Goal: Task Accomplishment & Management: Manage account settings

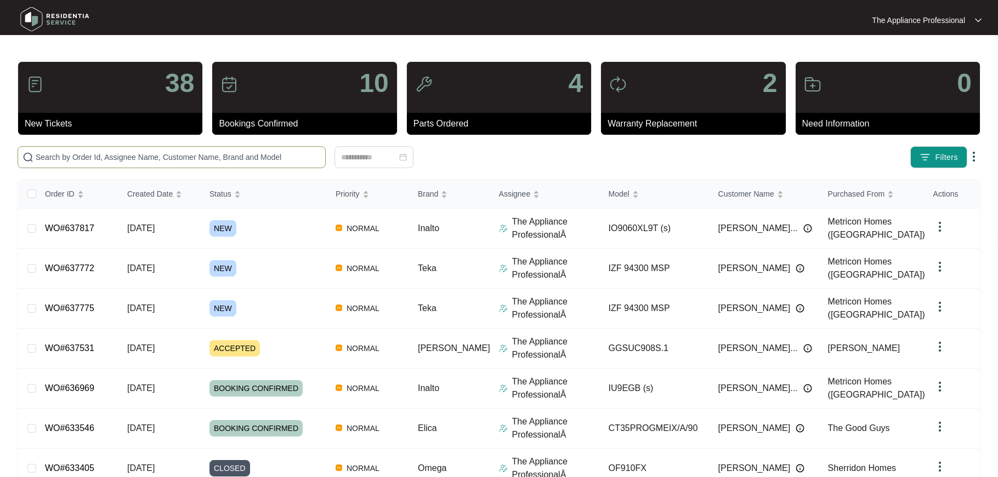
click at [240, 160] on input "text" at bounding box center [178, 157] width 285 height 12
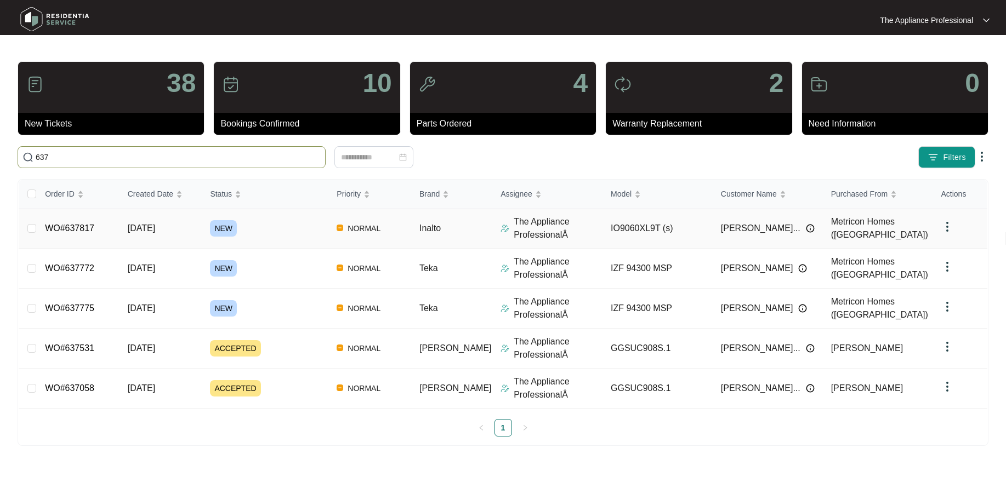
type input "637"
click at [151, 226] on span "[DATE]" at bounding box center [141, 228] width 27 height 9
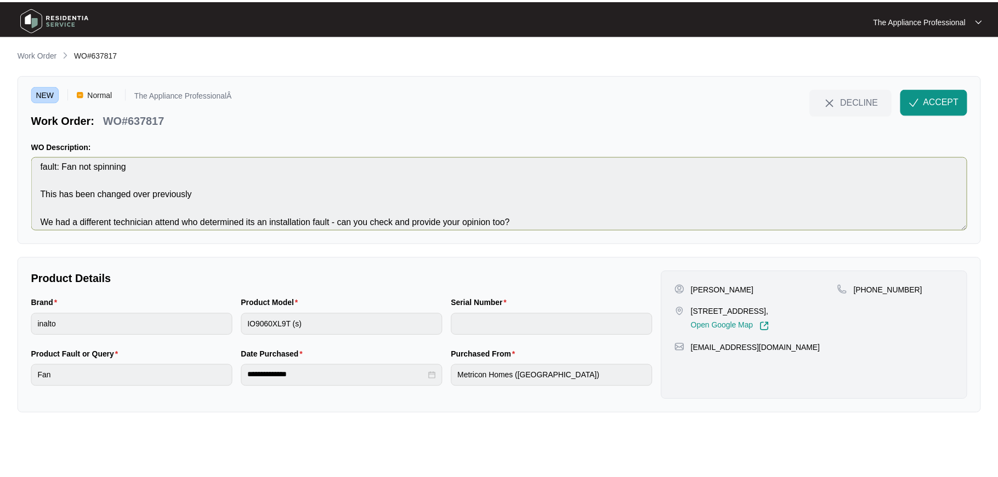
scroll to position [14, 0]
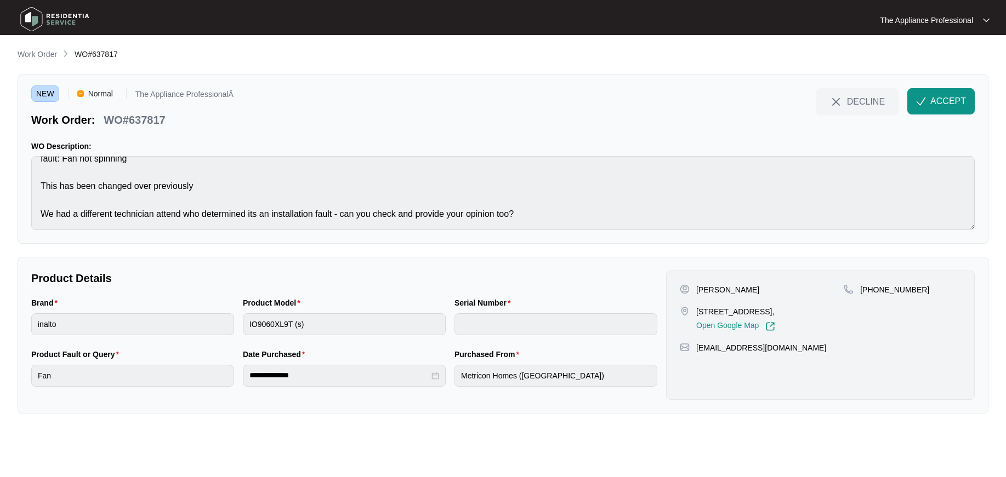
click at [37, 19] on img at bounding box center [54, 19] width 77 height 33
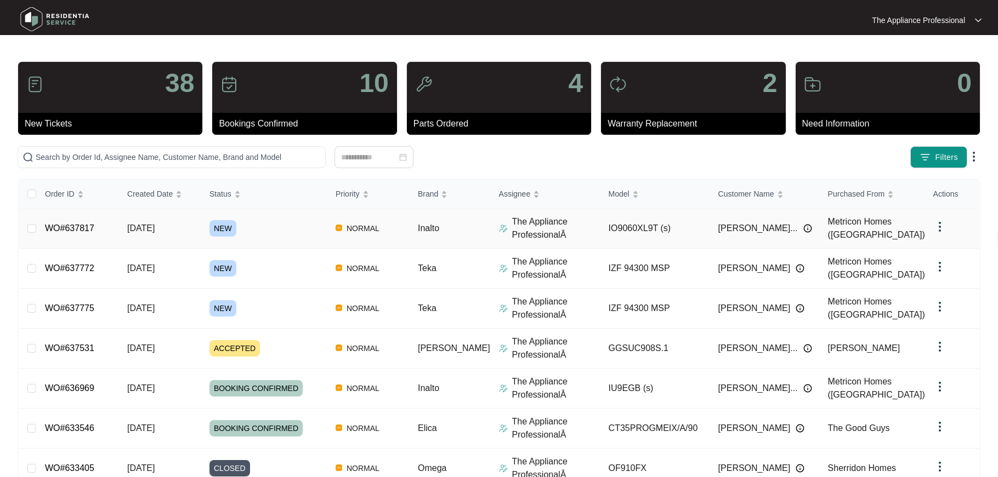
click at [144, 230] on span "[DATE]" at bounding box center [140, 228] width 27 height 9
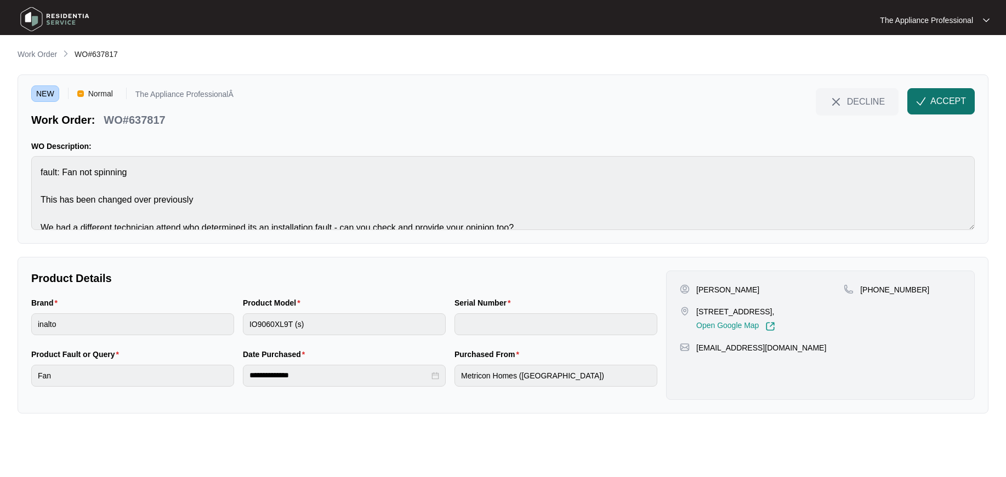
click at [939, 105] on span "ACCEPT" at bounding box center [948, 101] width 36 height 13
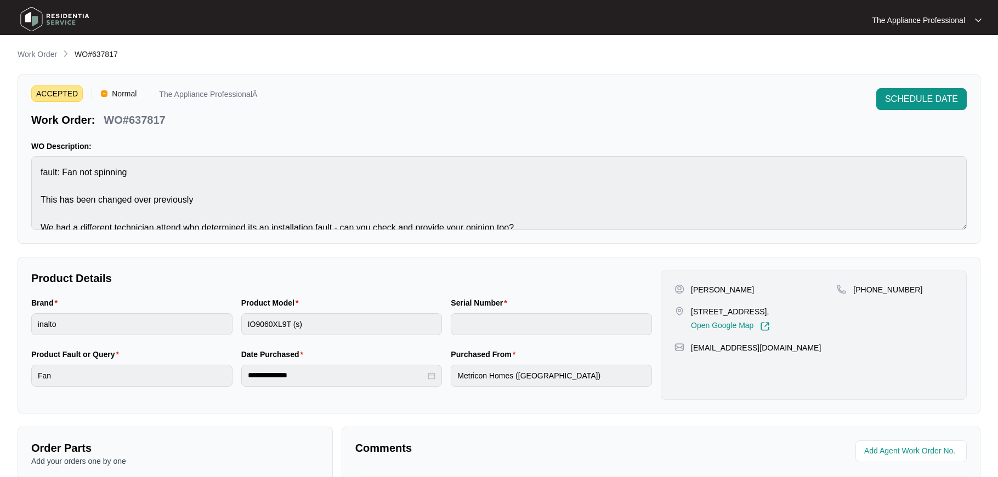
click at [29, 20] on img at bounding box center [54, 19] width 77 height 33
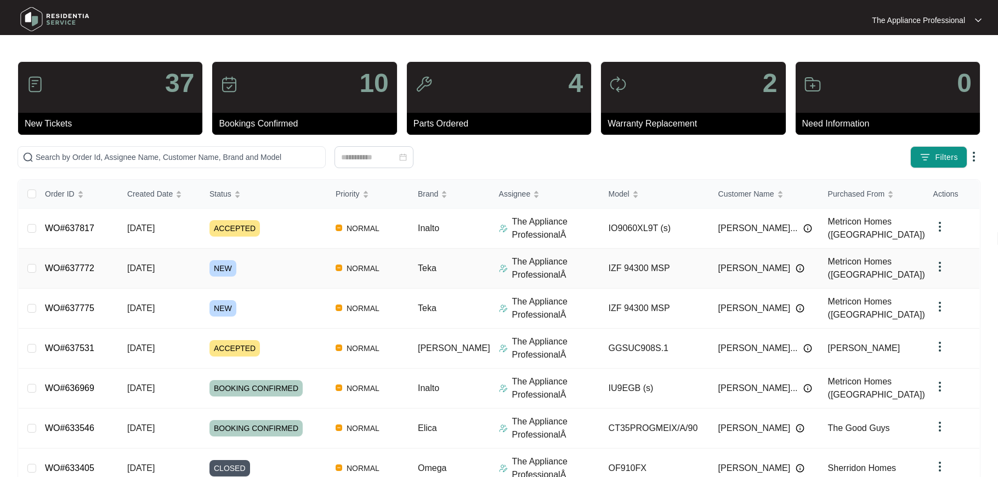
click at [155, 269] on span "[DATE]" at bounding box center [140, 268] width 27 height 9
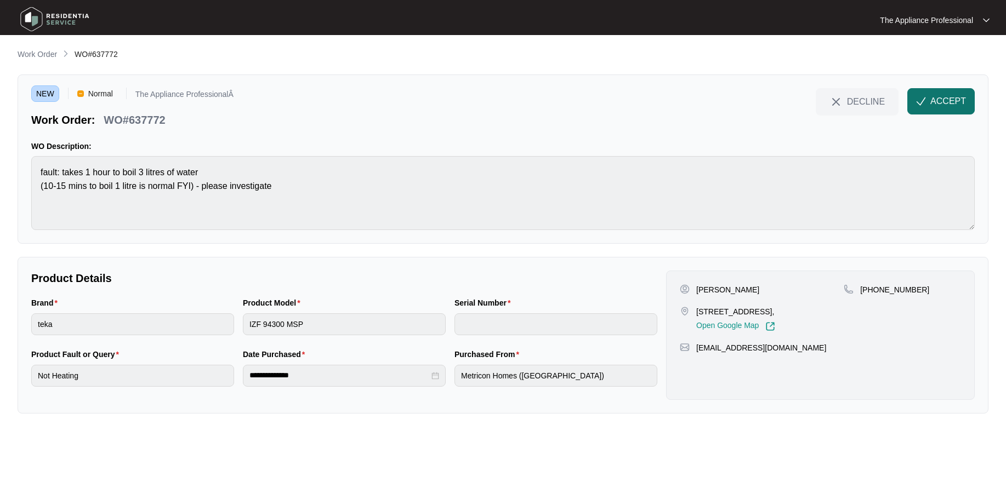
click at [925, 102] on img "button" at bounding box center [921, 101] width 10 height 10
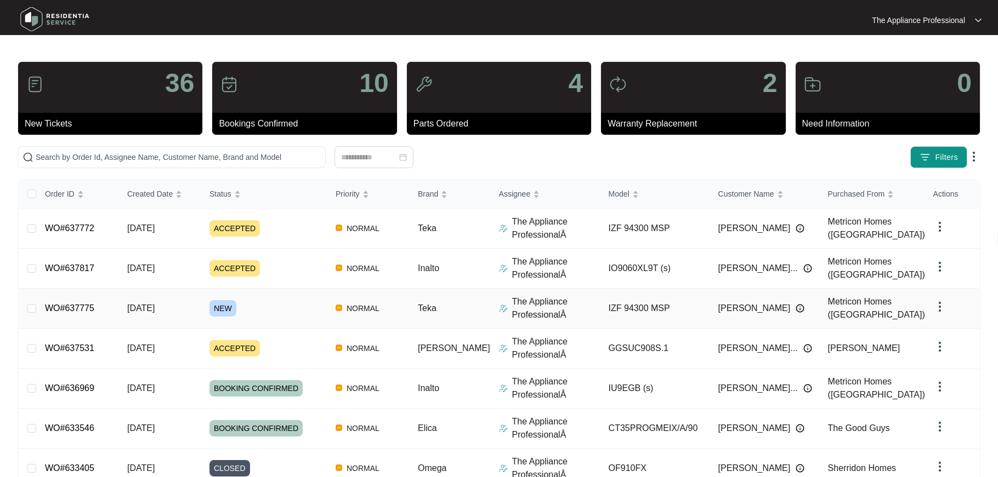
click at [155, 310] on span "[DATE]" at bounding box center [140, 308] width 27 height 9
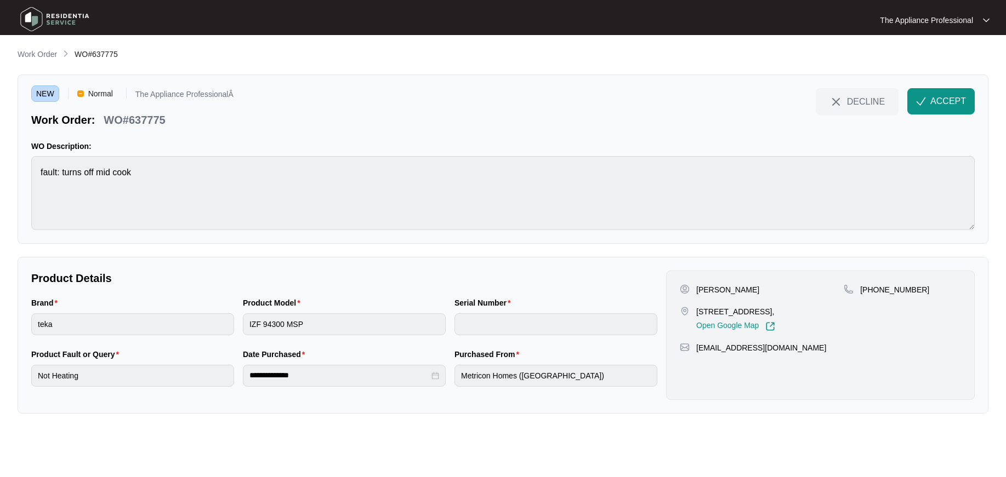
click at [30, 19] on img at bounding box center [54, 19] width 77 height 33
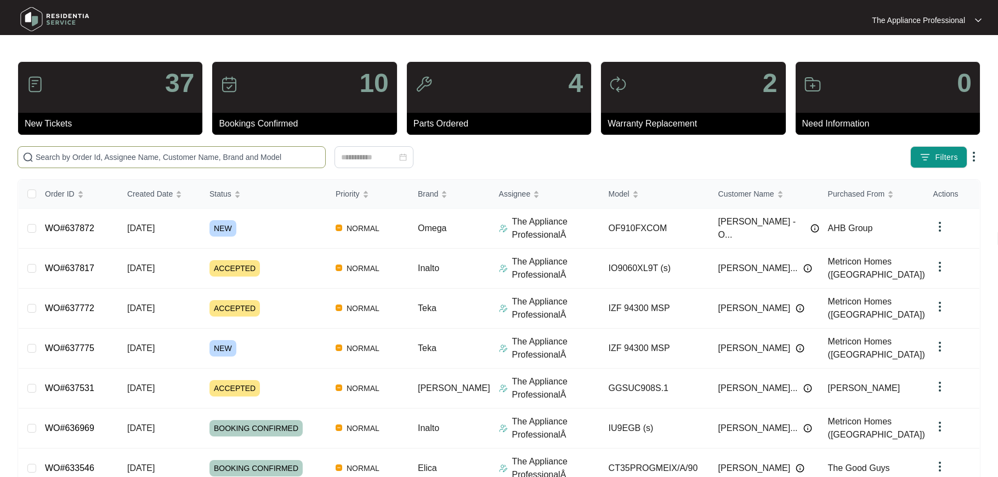
click at [69, 159] on input "text" at bounding box center [178, 157] width 285 height 12
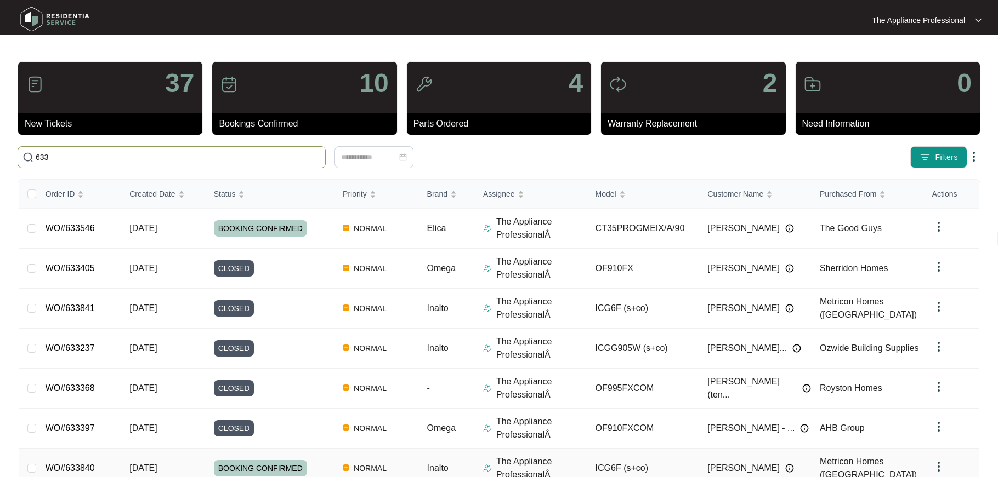
type input "633"
click at [81, 465] on link "WO#633840" at bounding box center [69, 468] width 49 height 9
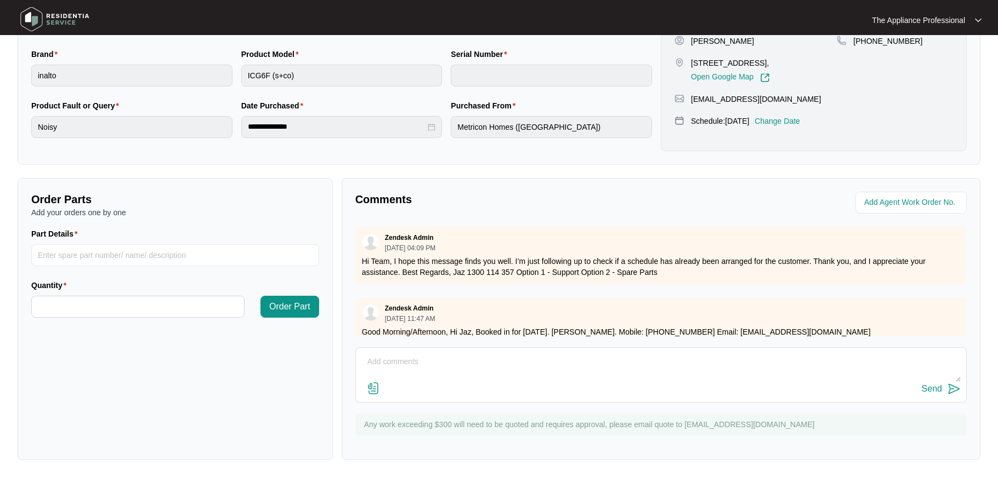
scroll to position [249, 0]
click at [397, 360] on textarea at bounding box center [660, 367] width 599 height 29
paste textarea "Inspected and ran all burners tested ok. Customer showed me a video of the nois…"
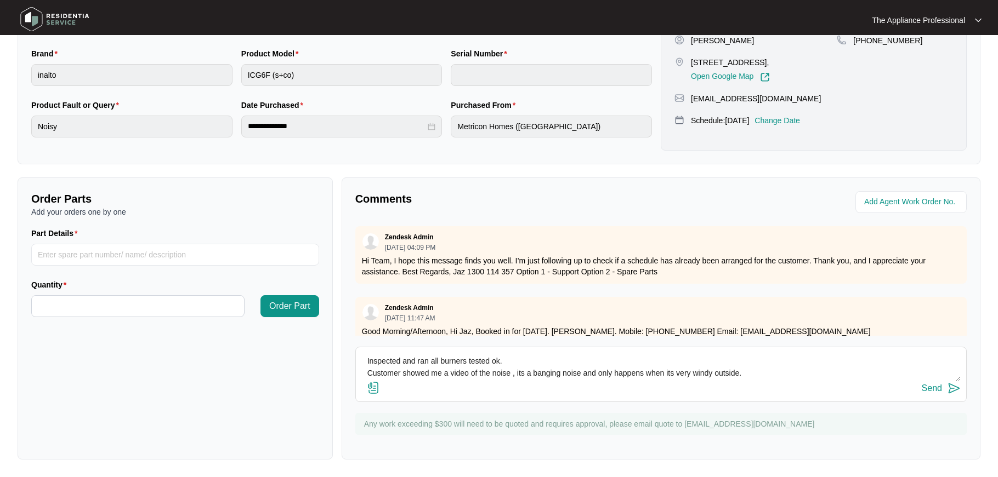
scroll to position [20, 0]
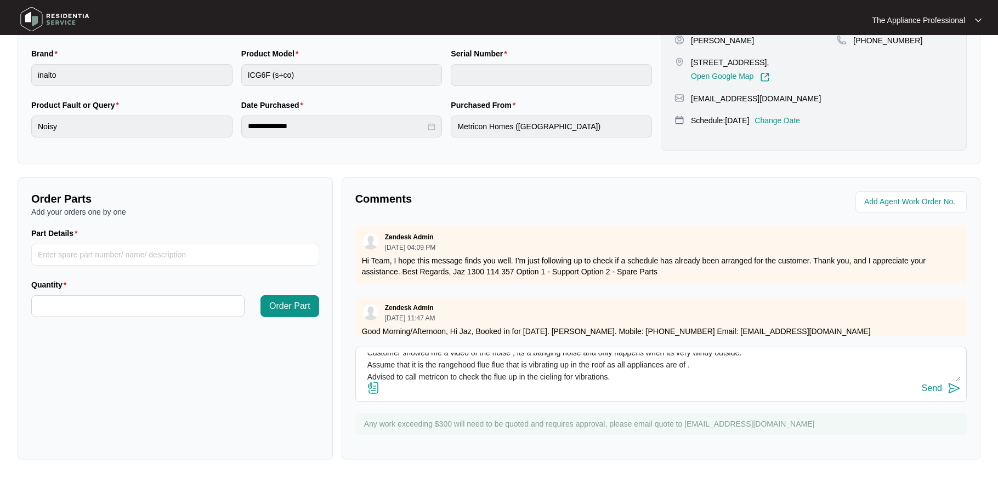
click at [551, 380] on textarea "Inspected and ran all burners tested ok. Customer showed me a video of the nois…" at bounding box center [660, 367] width 599 height 29
type textarea "Inspected and ran all burners tested ok. Customer showed me a video of the nois…"
click at [937, 389] on div "Send" at bounding box center [931, 389] width 20 height 10
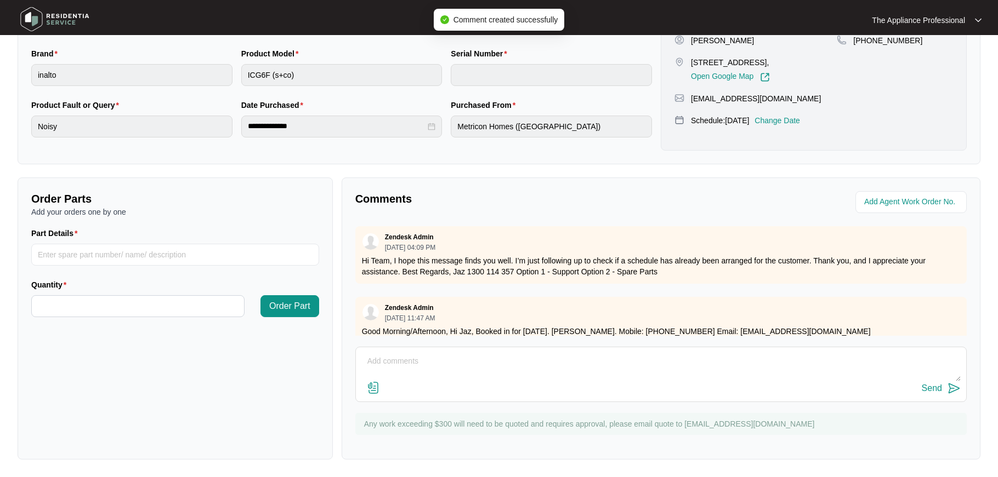
scroll to position [0, 0]
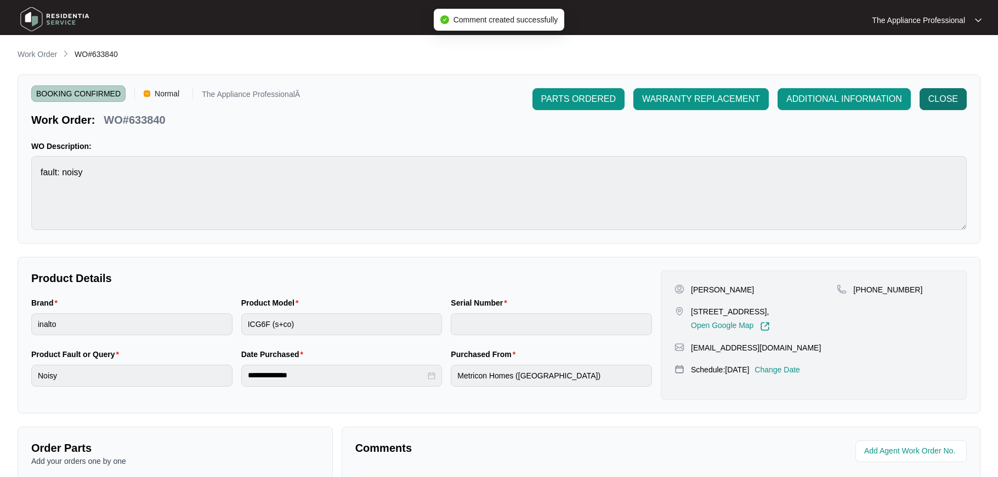
click at [939, 105] on span "CLOSE" at bounding box center [943, 99] width 30 height 13
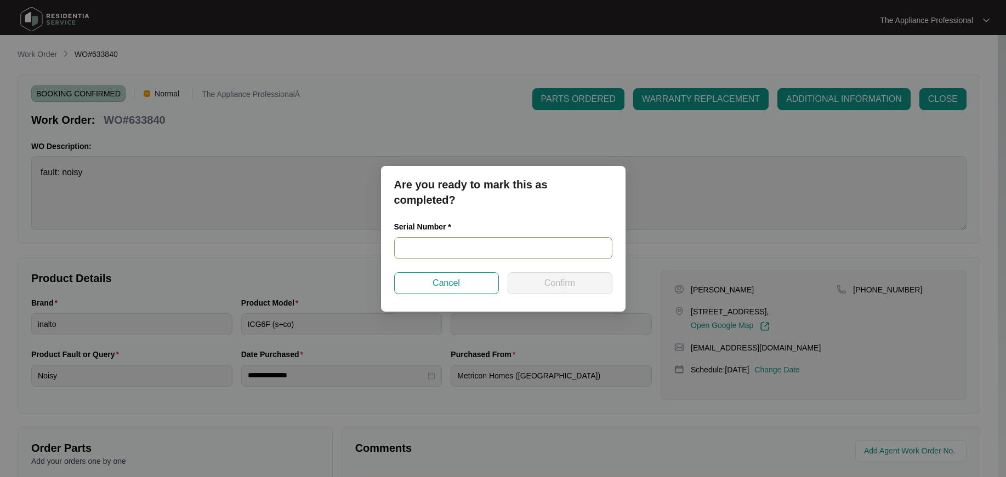
click at [454, 248] on input "text" at bounding box center [503, 248] width 218 height 22
type input "na"
click at [528, 280] on button "Confirm" at bounding box center [560, 283] width 105 height 22
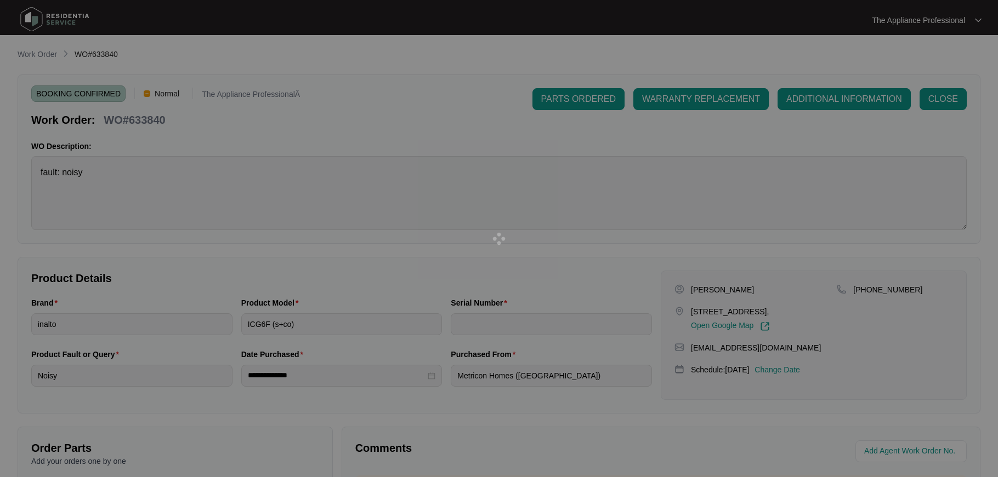
type input "na"
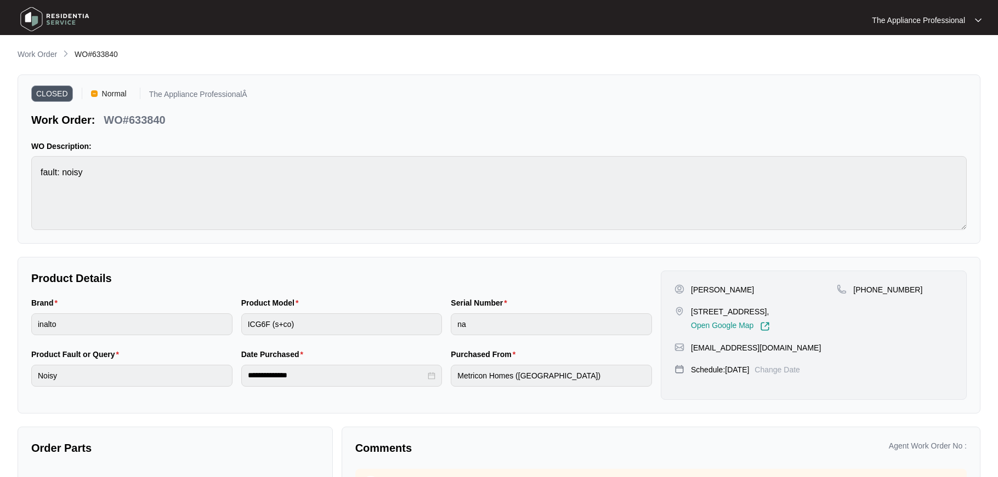
click at [34, 19] on img at bounding box center [54, 19] width 77 height 33
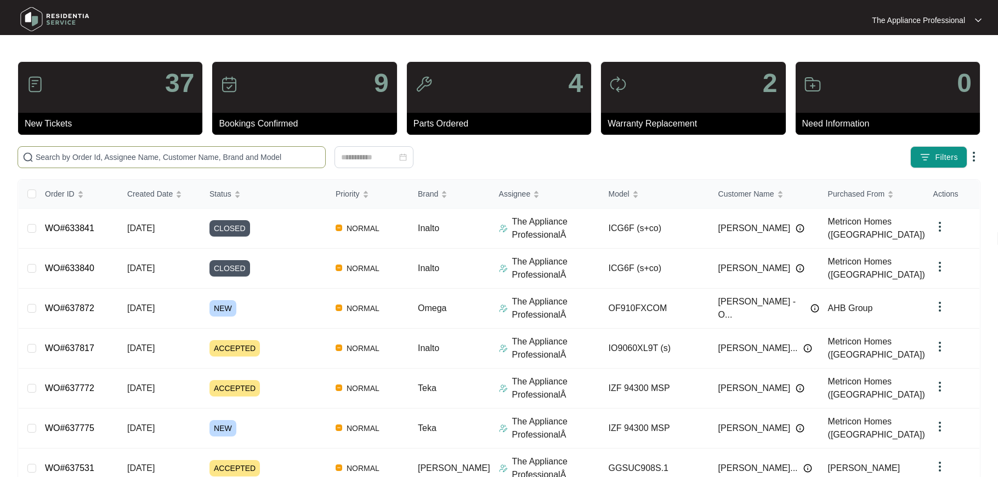
click at [75, 155] on input "text" at bounding box center [178, 157] width 285 height 12
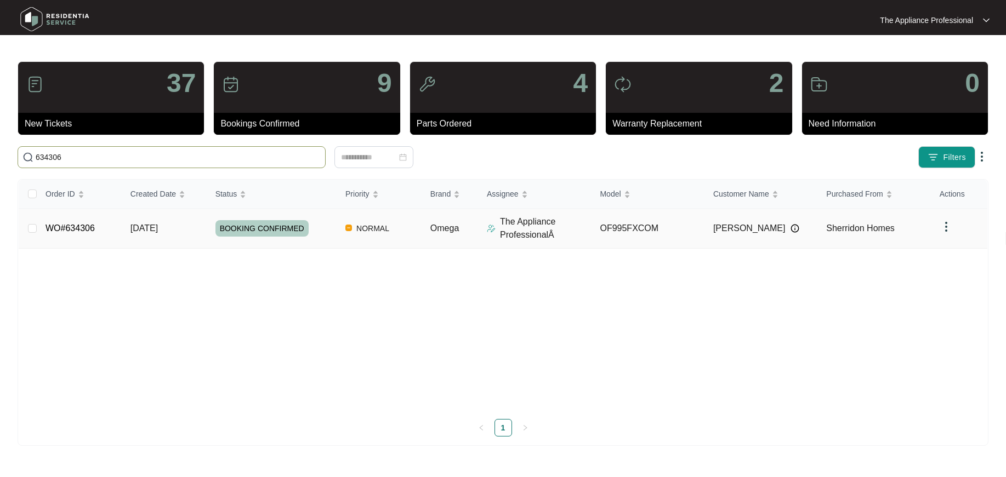
type input "634306"
click at [101, 227] on td "WO#634306" at bounding box center [79, 229] width 85 height 40
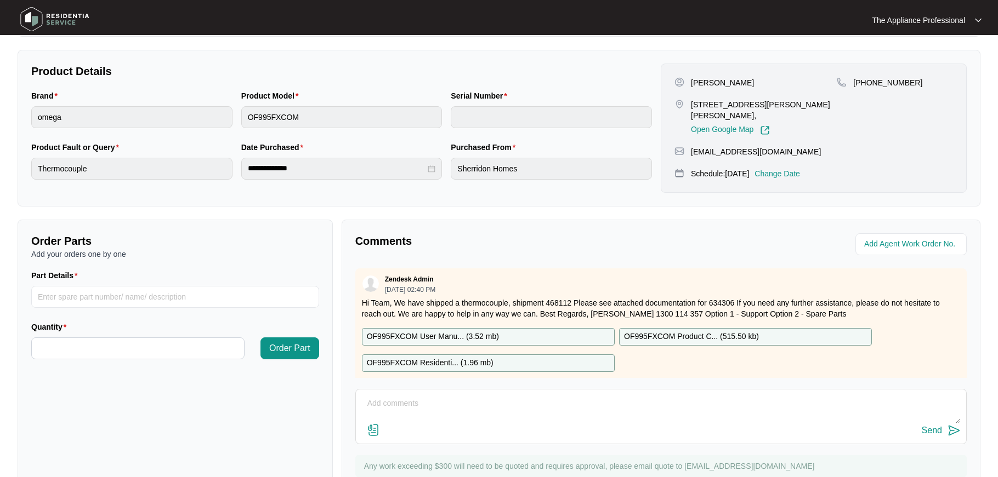
scroll to position [249, 0]
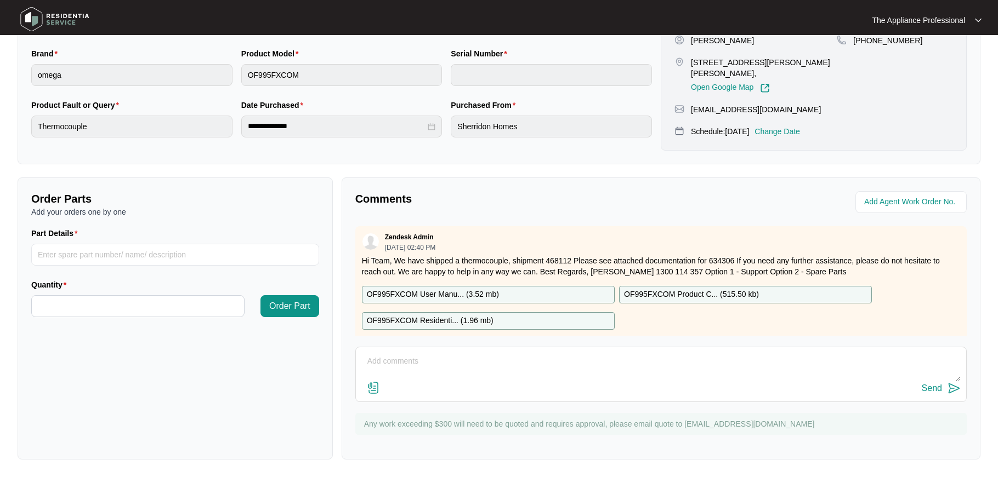
click at [405, 360] on textarea at bounding box center [660, 367] width 599 height 29
type textarea "reset the tc tested ok."
click at [944, 386] on button "Send" at bounding box center [940, 388] width 39 height 15
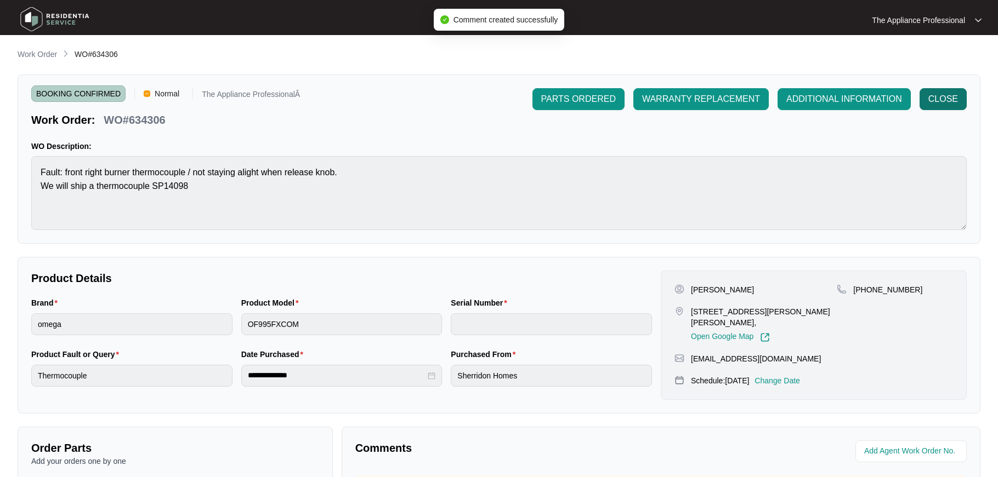
click at [949, 100] on span "CLOSE" at bounding box center [943, 99] width 30 height 13
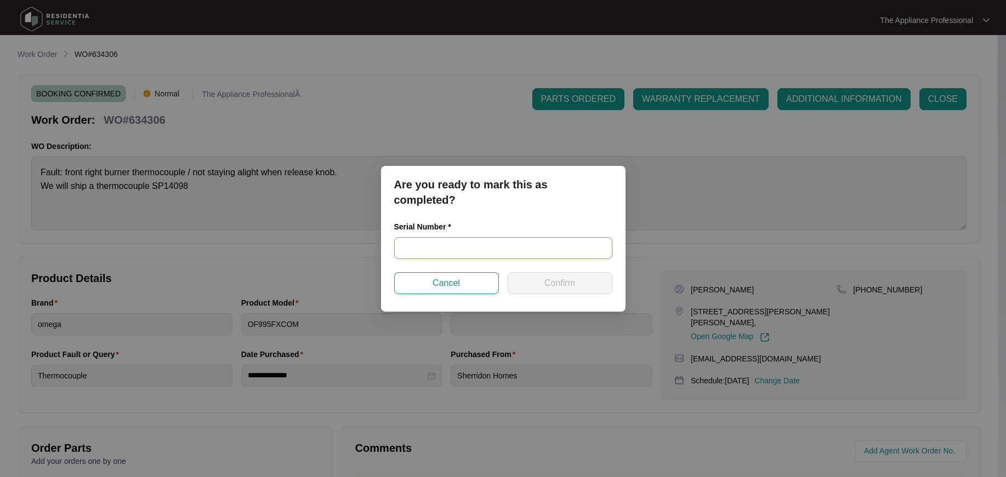
click at [457, 250] on input "text" at bounding box center [503, 248] width 218 height 22
type input "9000457324090000226"
click at [561, 278] on span "Confirm" at bounding box center [559, 283] width 31 height 13
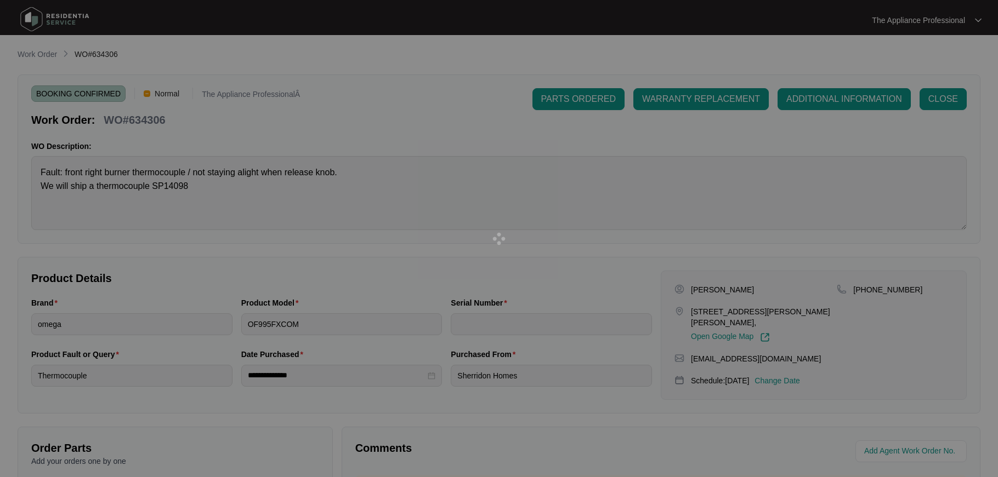
type input "9000457324090000226"
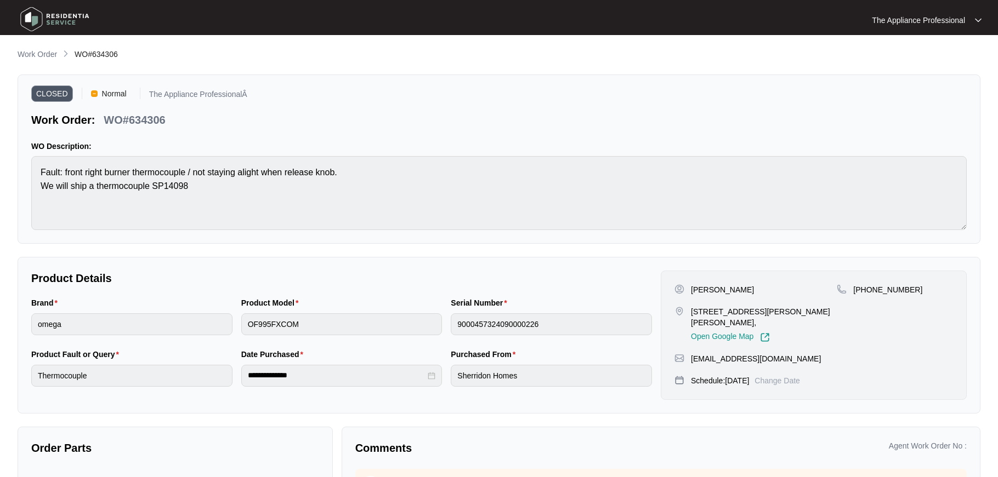
click at [36, 23] on img at bounding box center [54, 19] width 77 height 33
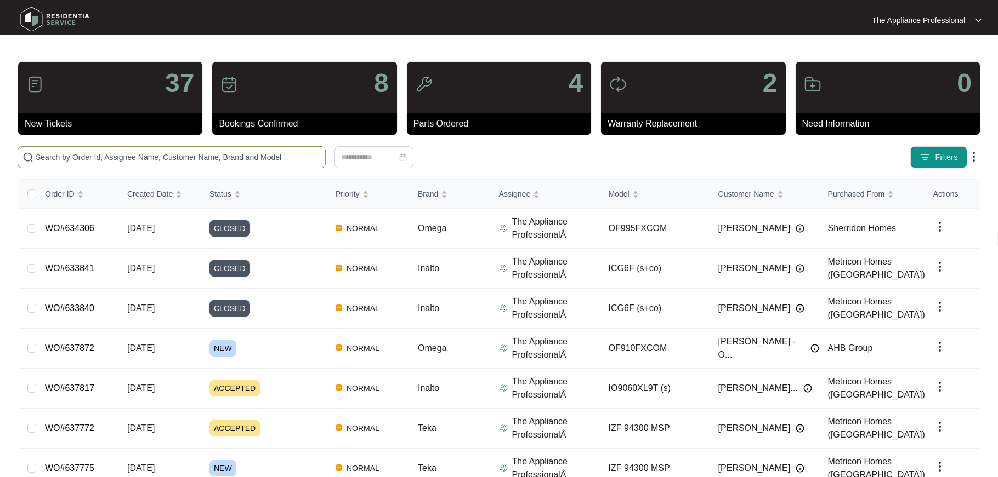
click at [178, 152] on input "text" at bounding box center [178, 157] width 285 height 12
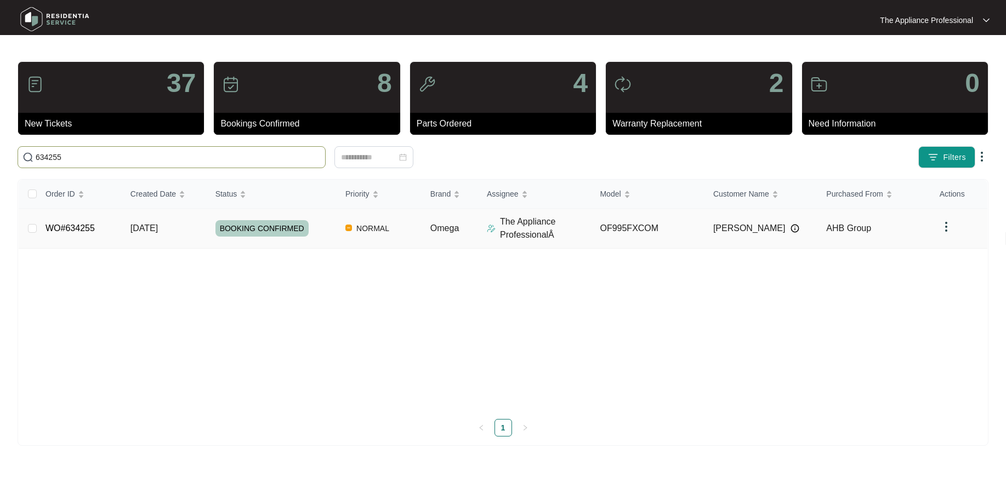
type input "634255"
click at [158, 231] on span "[DATE]" at bounding box center [143, 228] width 27 height 9
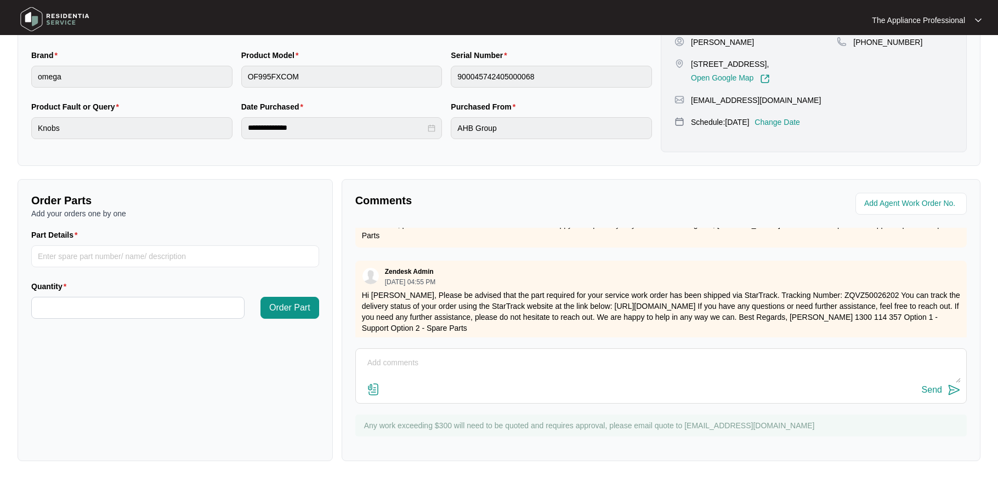
scroll to position [249, 0]
click at [417, 357] on textarea at bounding box center [660, 367] width 599 height 29
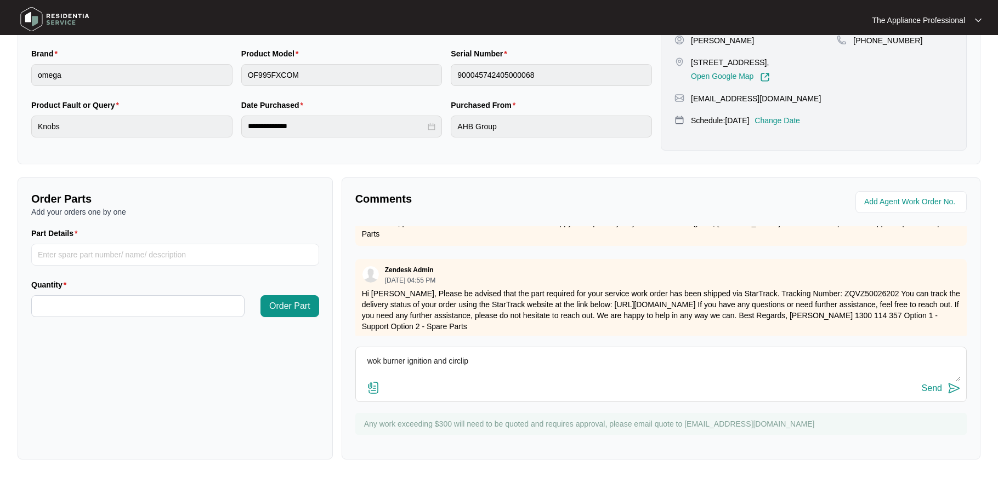
type textarea "wok burner ignition and circlip"
click at [939, 386] on div "Send" at bounding box center [931, 389] width 20 height 10
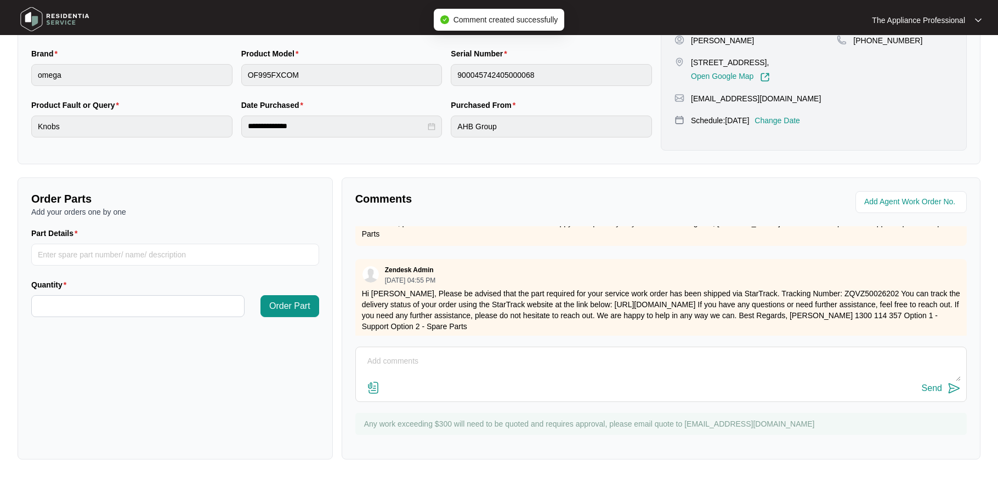
scroll to position [0, 0]
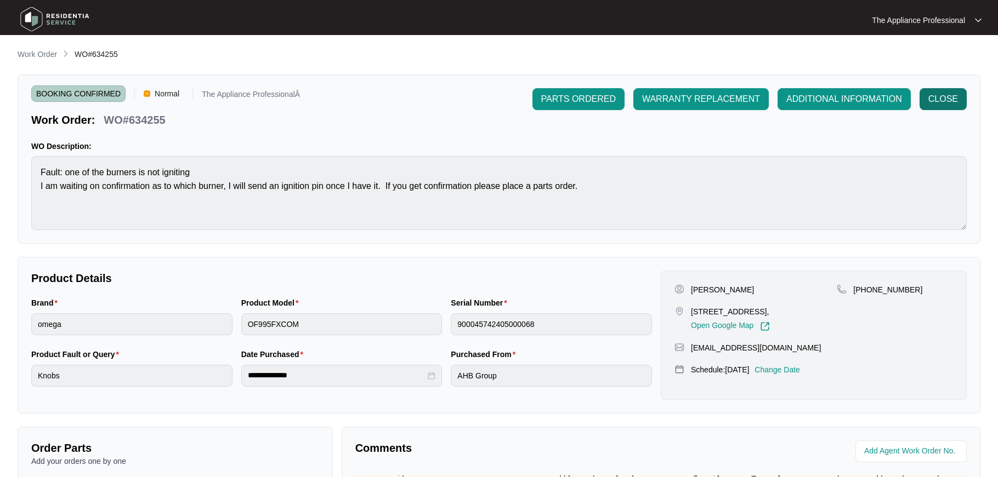
click at [943, 99] on span "CLOSE" at bounding box center [943, 99] width 30 height 13
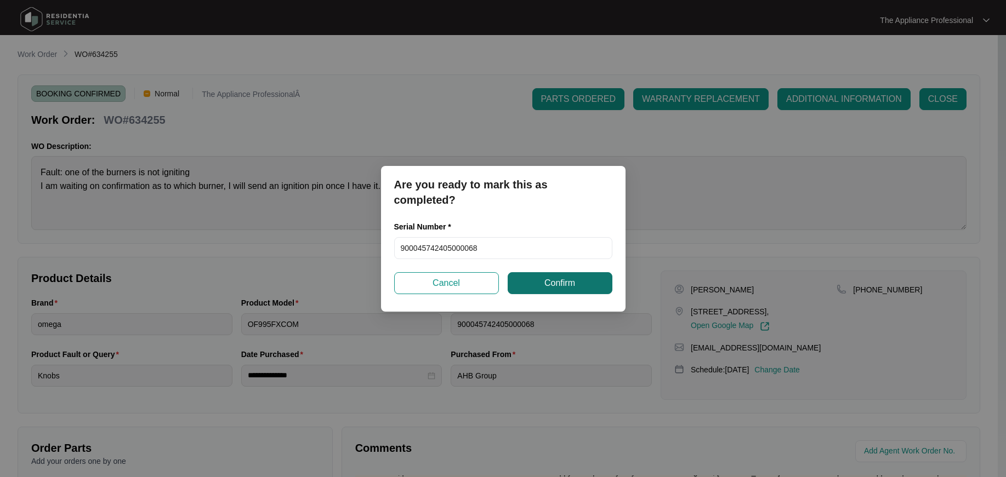
click at [535, 281] on button "Confirm" at bounding box center [560, 283] width 105 height 22
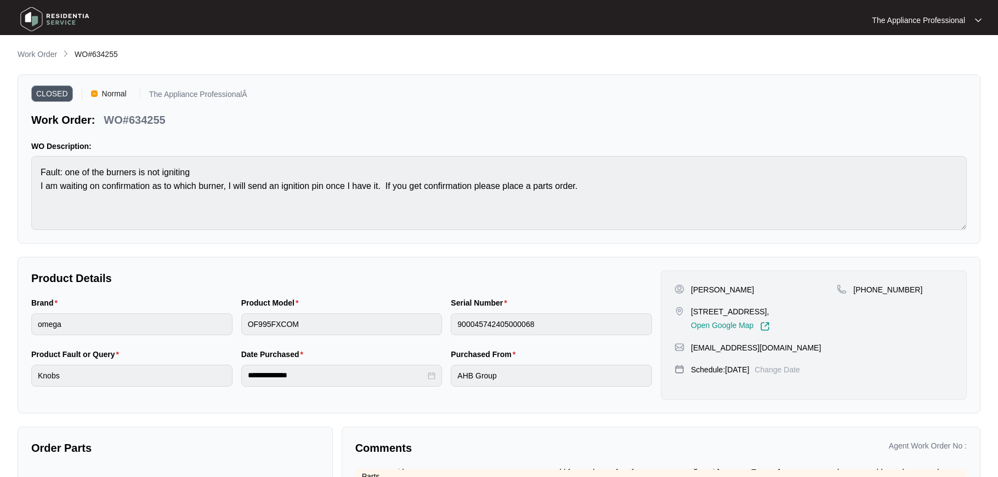
click at [61, 18] on img at bounding box center [54, 19] width 77 height 33
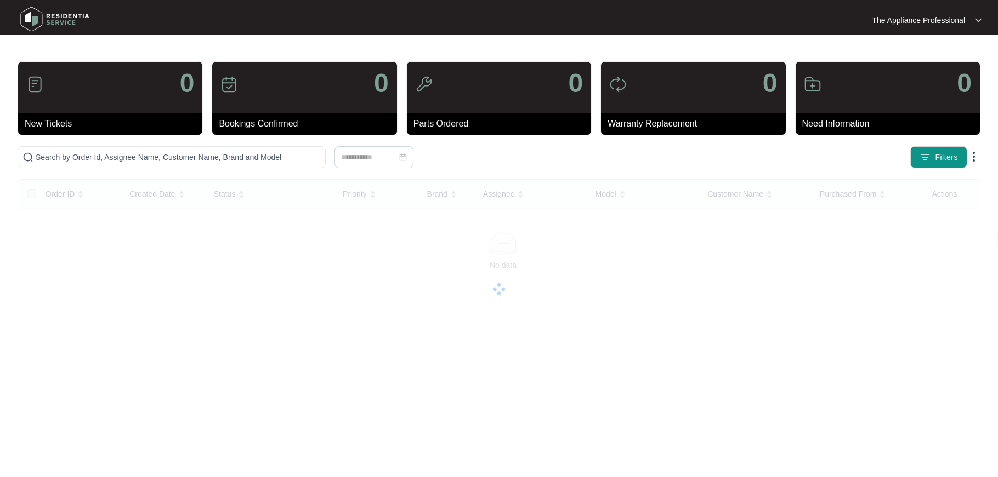
click at [31, 13] on img at bounding box center [54, 19] width 77 height 33
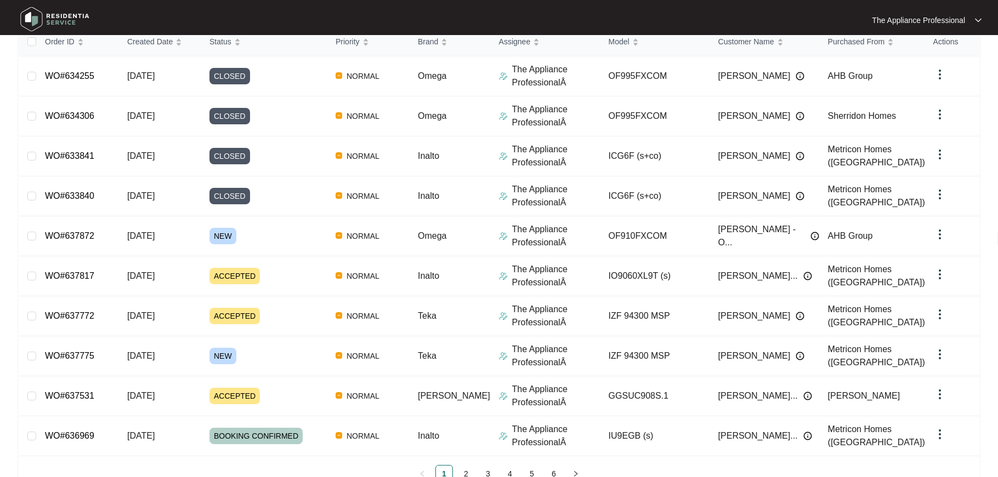
scroll to position [185, 0]
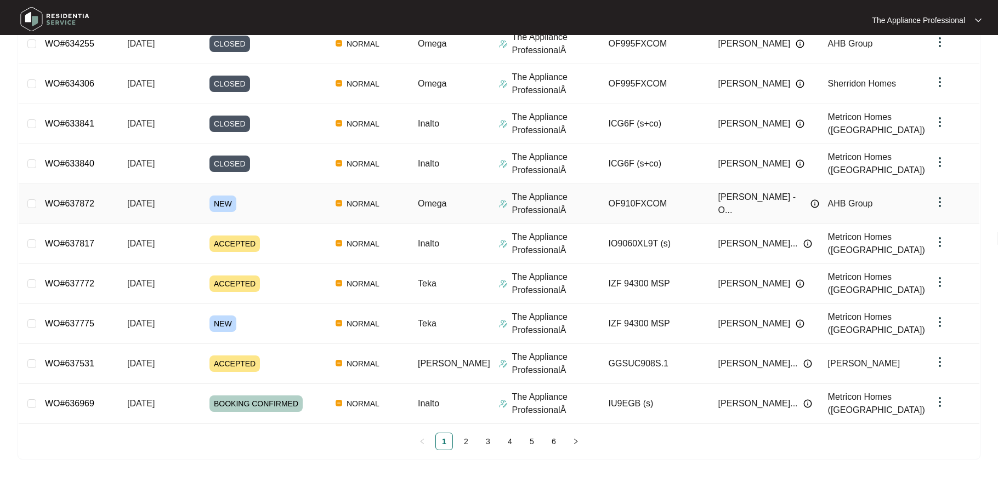
click at [84, 204] on link "WO#637872" at bounding box center [69, 203] width 49 height 9
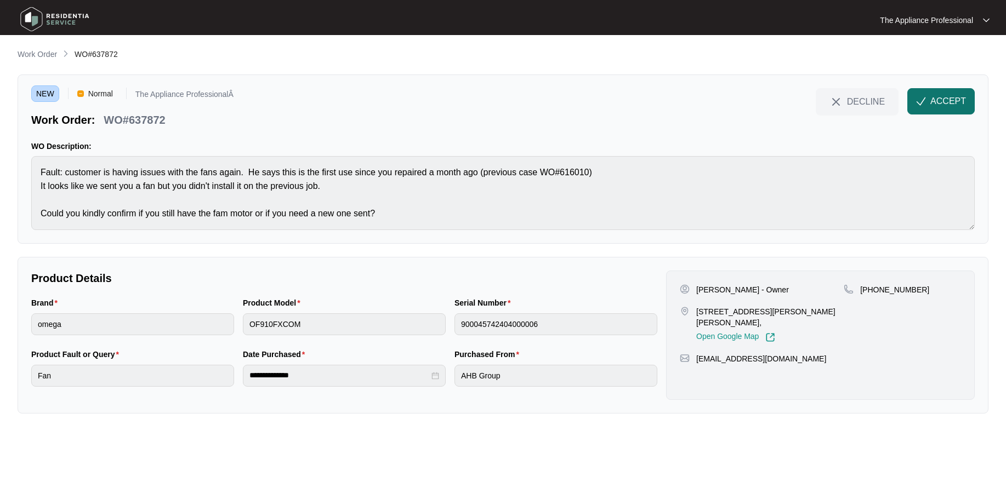
click at [939, 99] on span "ACCEPT" at bounding box center [948, 101] width 36 height 13
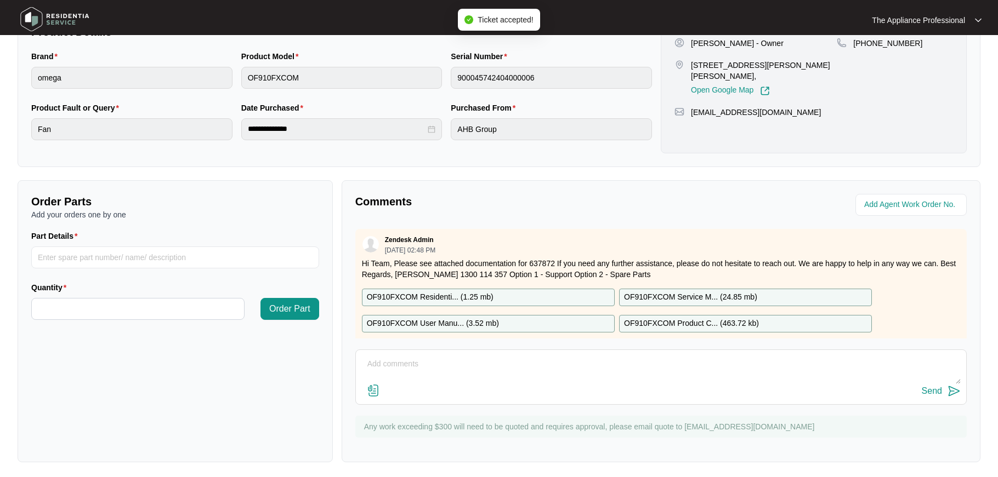
scroll to position [249, 0]
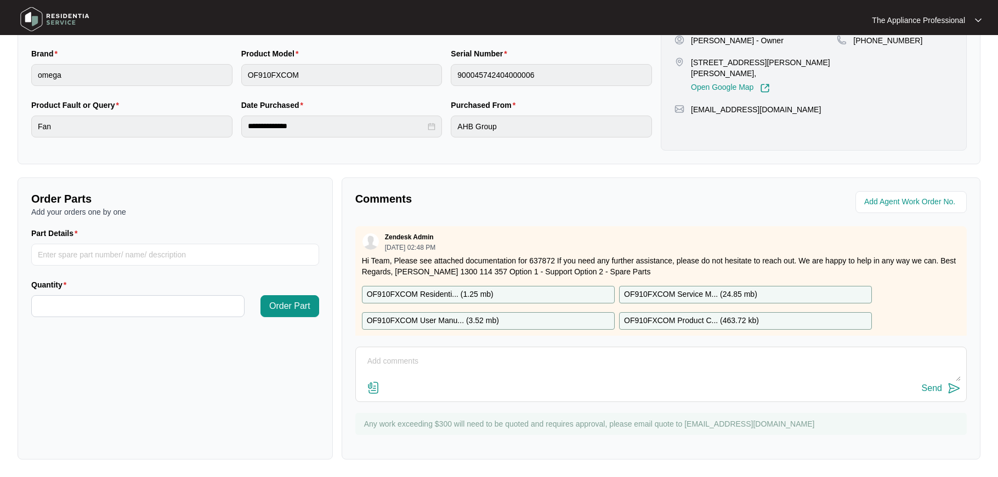
click at [442, 368] on textarea at bounding box center [660, 367] width 599 height 29
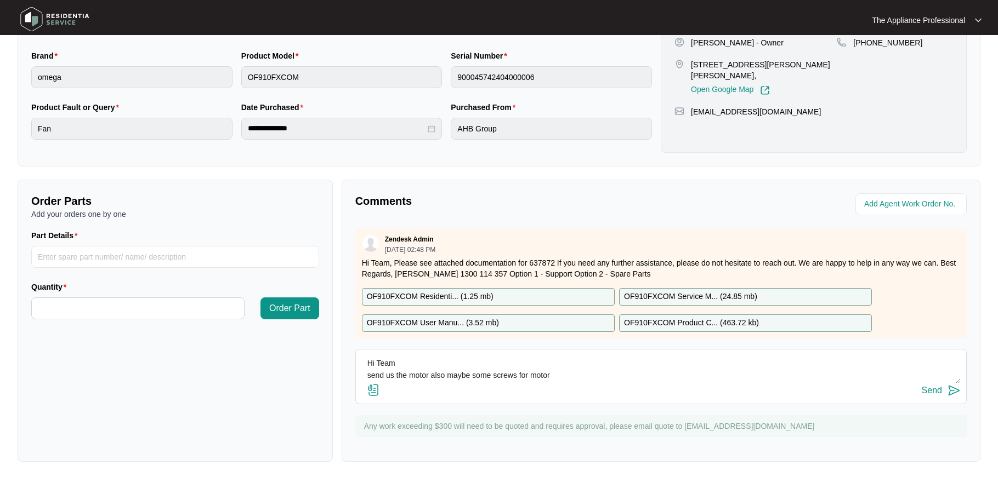
type textarea "Hi Team send us the motor also maybe some screws for motor"
click at [935, 392] on div "Send" at bounding box center [931, 391] width 20 height 10
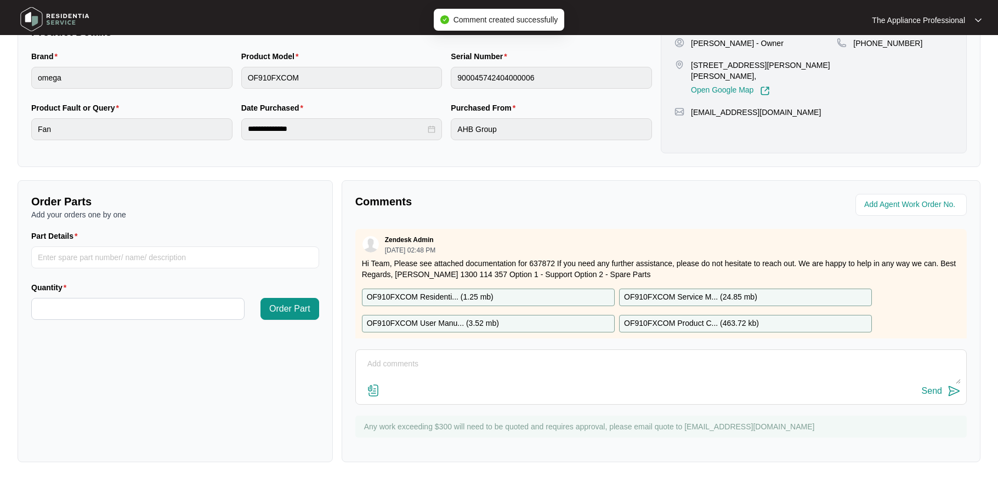
scroll to position [0, 0]
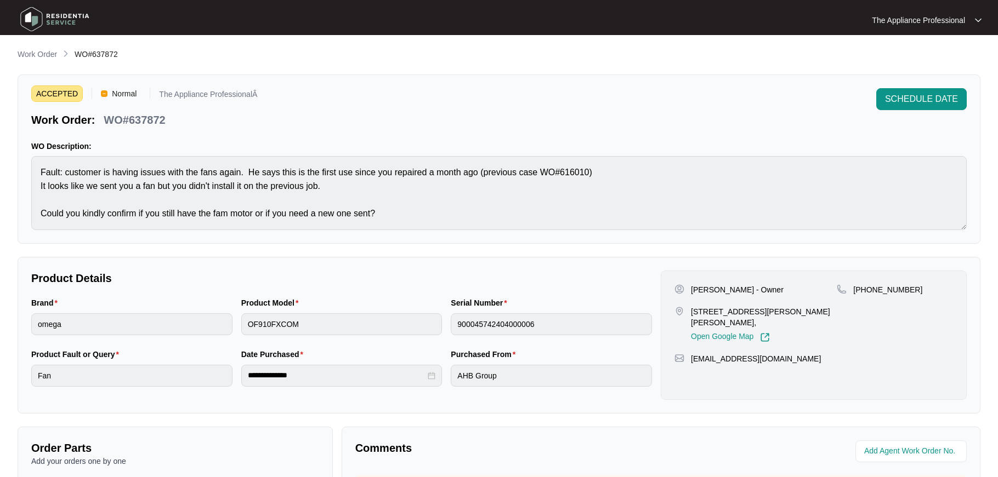
click at [33, 21] on img at bounding box center [54, 19] width 77 height 33
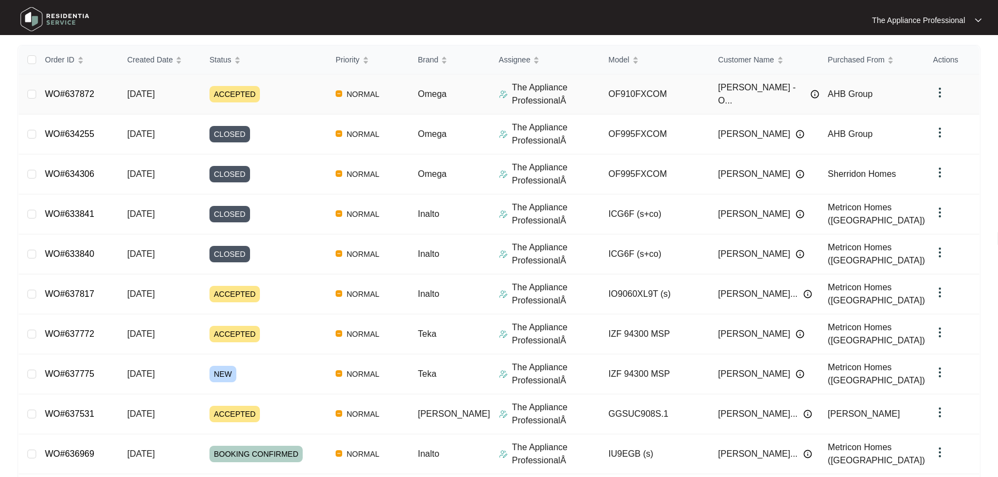
scroll to position [174, 0]
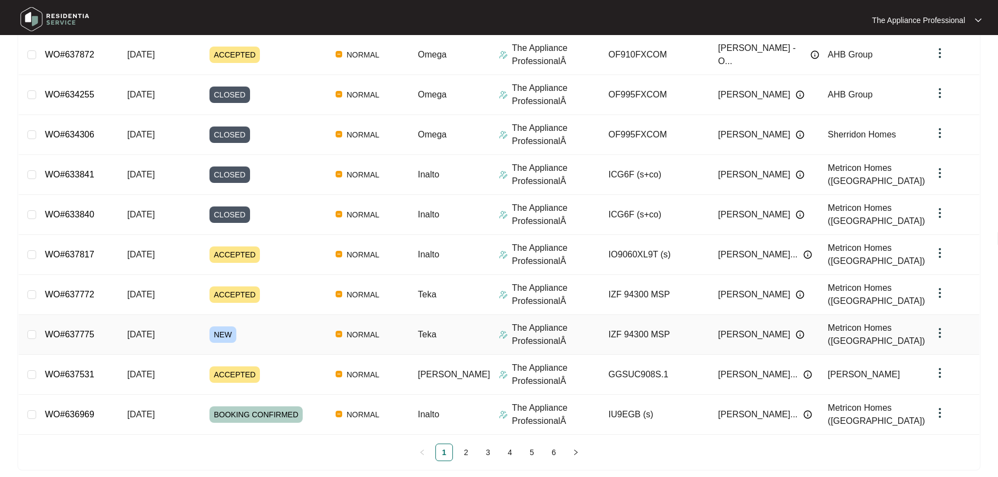
click at [155, 333] on span "[DATE]" at bounding box center [140, 334] width 27 height 9
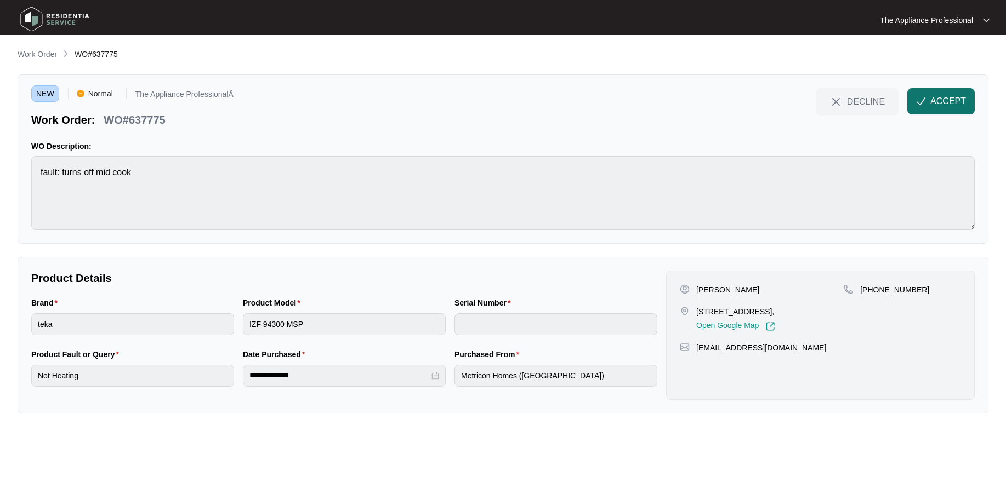
click at [927, 108] on button "ACCEPT" at bounding box center [940, 101] width 67 height 26
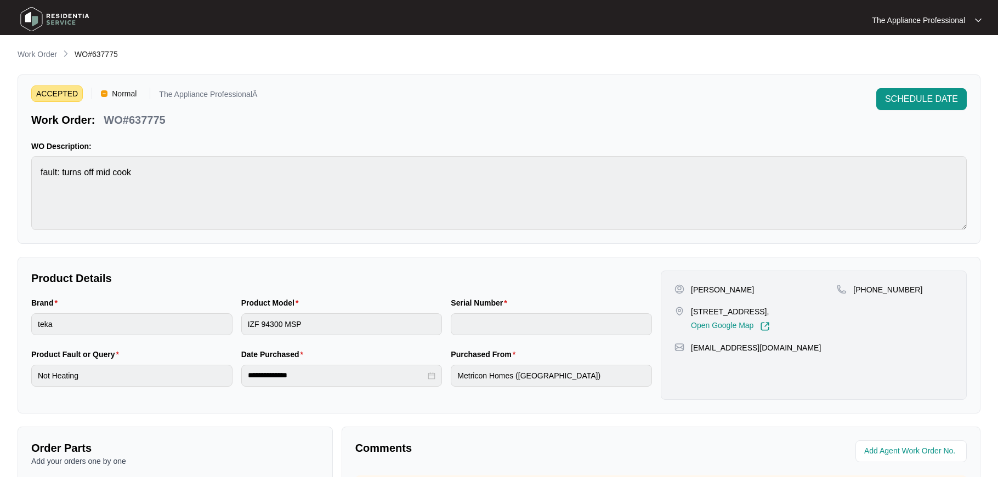
click at [29, 24] on img at bounding box center [54, 19] width 77 height 33
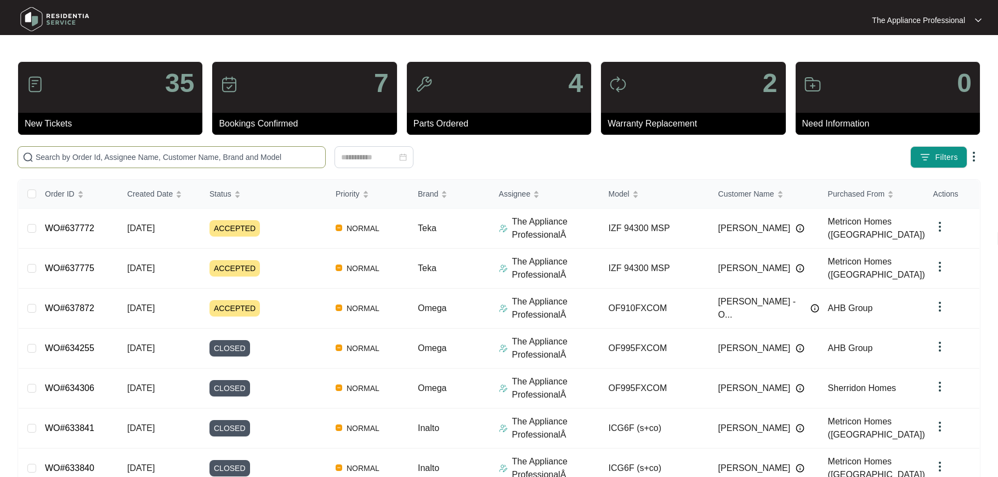
click at [104, 158] on input "text" at bounding box center [178, 157] width 285 height 12
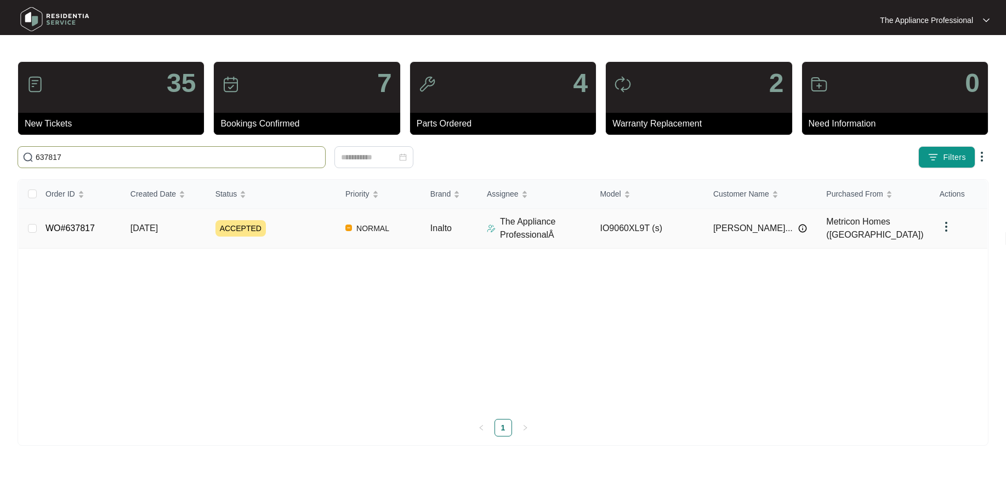
type input "637817"
click at [82, 230] on link "WO#637817" at bounding box center [69, 228] width 49 height 9
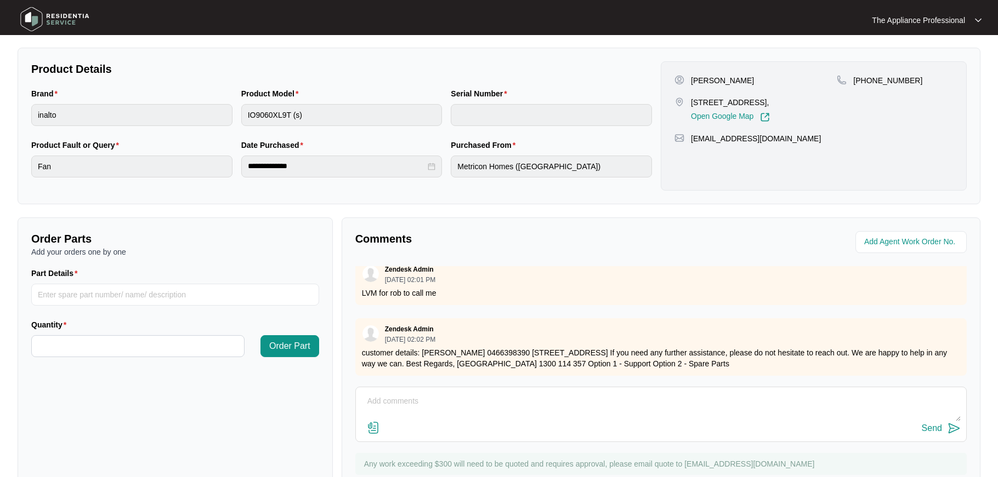
scroll to position [249, 0]
